Goal: Task Accomplishment & Management: Manage account settings

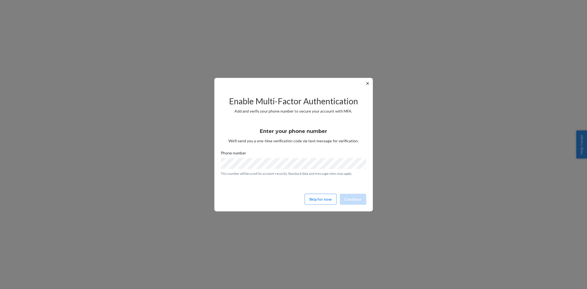
scroll to position [36, 0]
click at [335, 184] on div "✕ Enable Multi-Factor Authentication Add and verify your phone number to secure…" at bounding box center [294, 145] width 159 height 134
click at [325, 196] on button "Skip for now" at bounding box center [321, 199] width 32 height 11
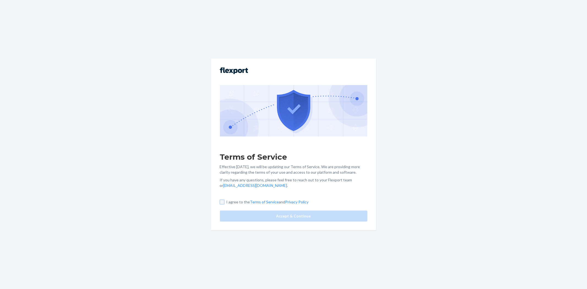
click at [221, 200] on input "I agree to the Terms of Service and Privacy Policy" at bounding box center [222, 202] width 4 height 4
checkbox input "true"
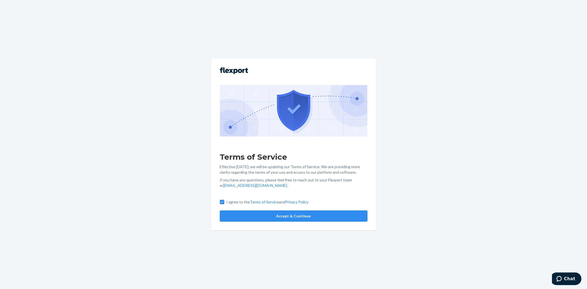
click at [234, 215] on button "Accept & Continue" at bounding box center [294, 216] width 148 height 11
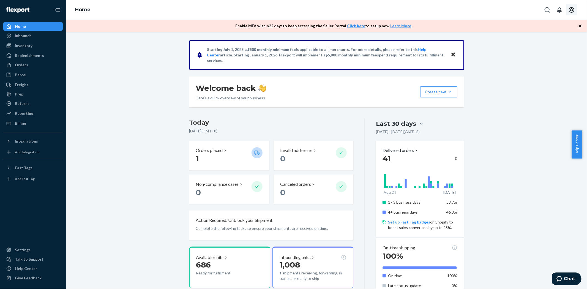
click at [571, 10] on icon "Open account menu" at bounding box center [572, 10] width 7 height 7
click at [105, 103] on div "Starting [DATE], a $500 monthly minimum fee is applicable to all merchants. For…" at bounding box center [326, 247] width 513 height 415
click at [24, 64] on div "Orders" at bounding box center [21, 65] width 13 height 6
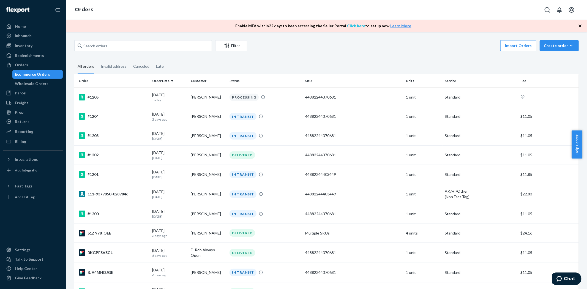
click at [354, 26] on link "Click here" at bounding box center [357, 25] width 18 height 5
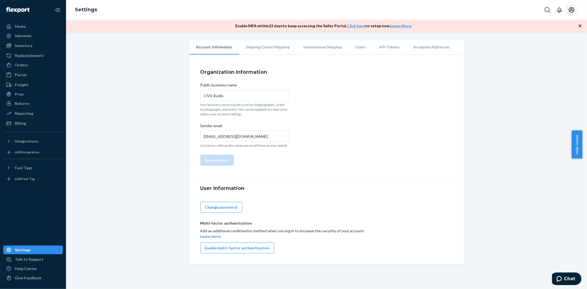
click at [574, 10] on icon "Open account menu" at bounding box center [572, 10] width 6 height 6
click at [558, 28] on span "[PERSON_NAME][EMAIL_ADDRESS][DOMAIN_NAME]" at bounding box center [560, 33] width 34 height 17
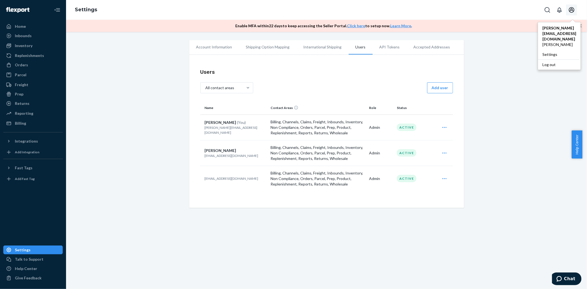
click at [210, 50] on li "Account Information" at bounding box center [214, 47] width 50 height 14
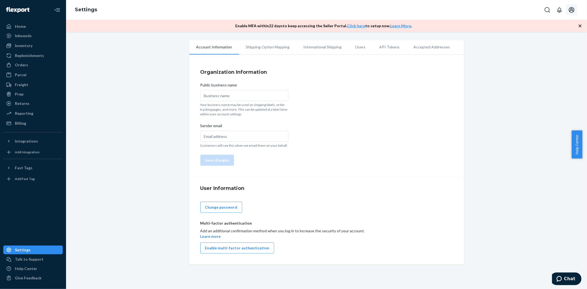
type input "LIVV Audio"
type input "[EMAIL_ADDRESS][DOMAIN_NAME]"
click at [215, 93] on input "LIVV Audio" at bounding box center [244, 95] width 88 height 11
click at [225, 246] on button "Enable multi-factor authentication" at bounding box center [237, 248] width 74 height 11
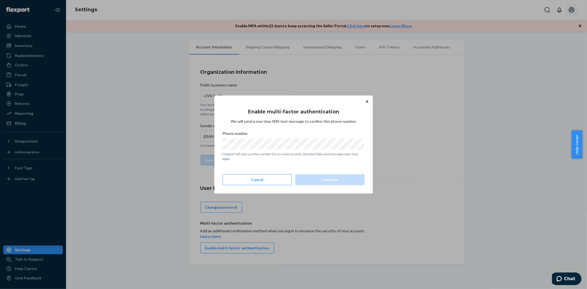
click at [366, 101] on icon "Close" at bounding box center [367, 101] width 2 height 3
